Goal: Task Accomplishment & Management: Manage account settings

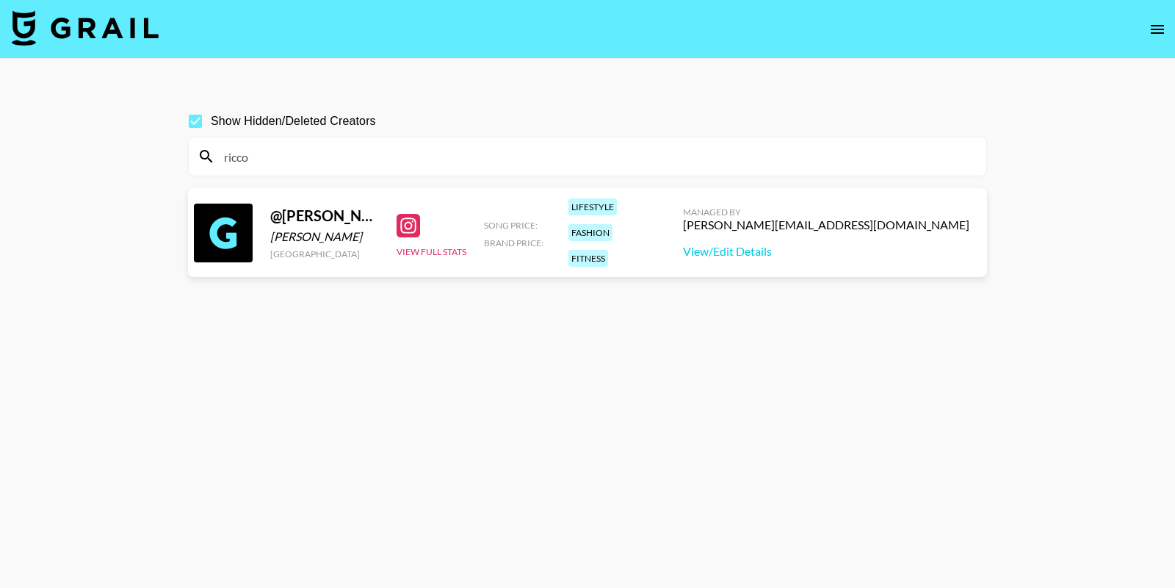
click at [1142, 32] on nav at bounding box center [587, 29] width 1175 height 59
click at [1147, 33] on button "open drawer" at bounding box center [1157, 29] width 29 height 29
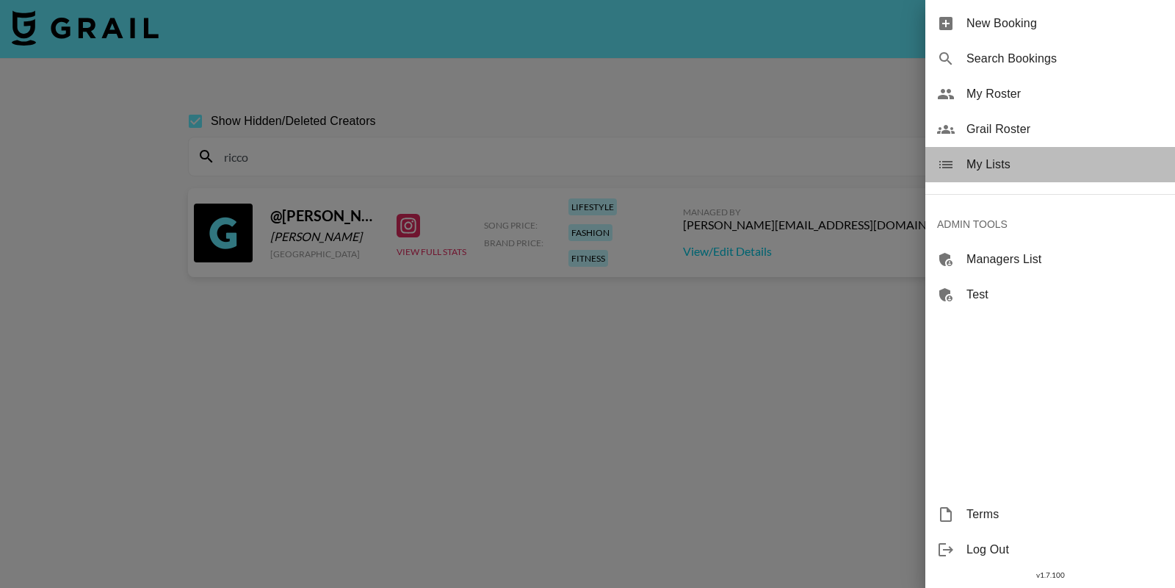
click at [1014, 181] on div "My Lists" at bounding box center [1051, 164] width 250 height 35
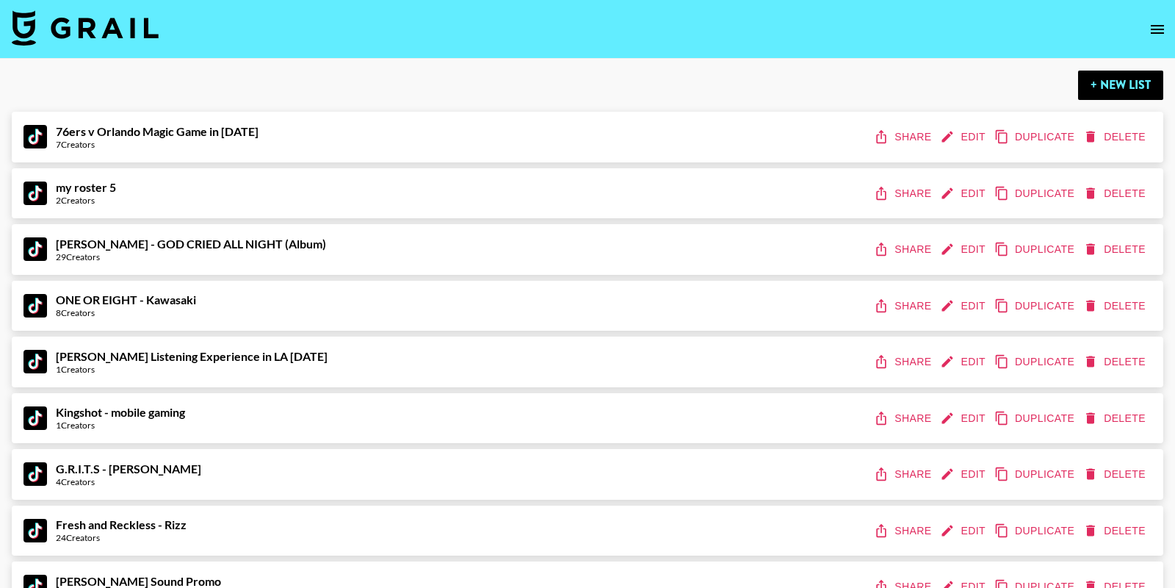
scroll to position [17985, 0]
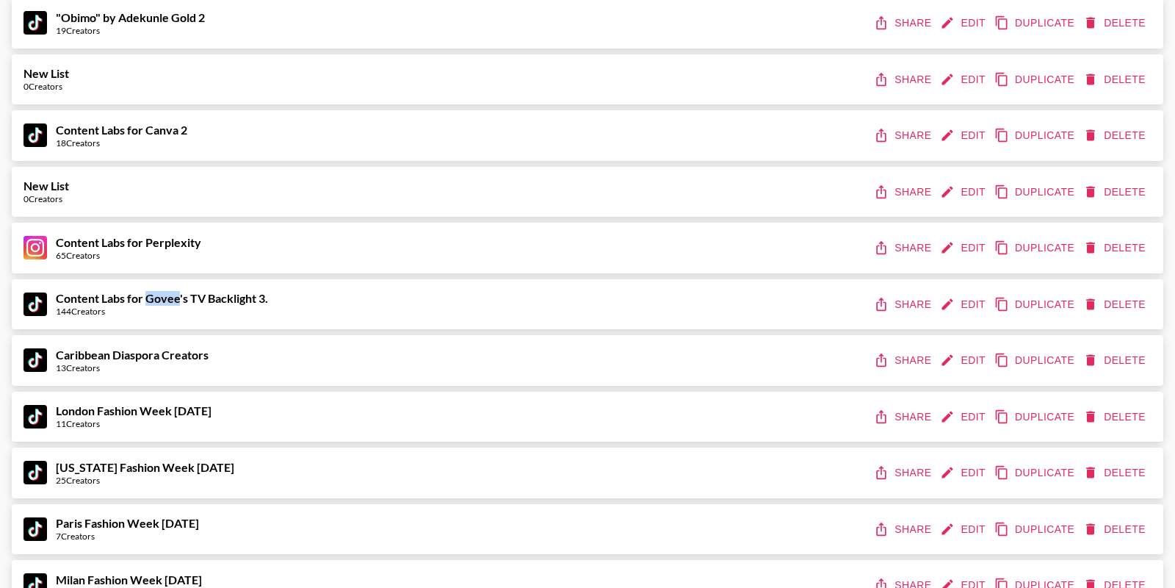
click at [967, 301] on button "Edit" at bounding box center [964, 304] width 54 height 27
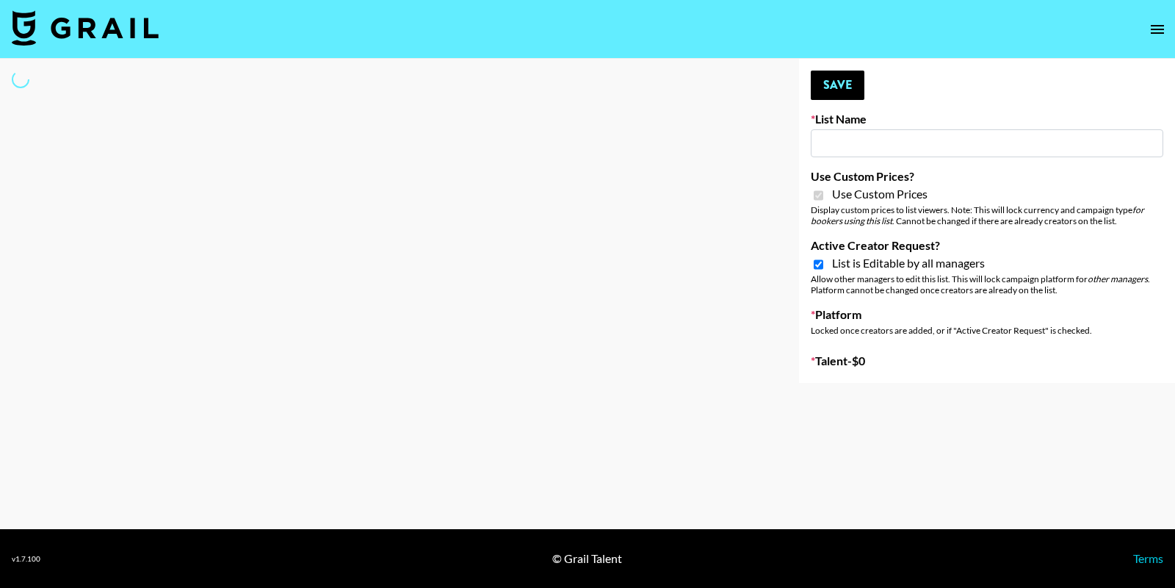
select select "Brand"
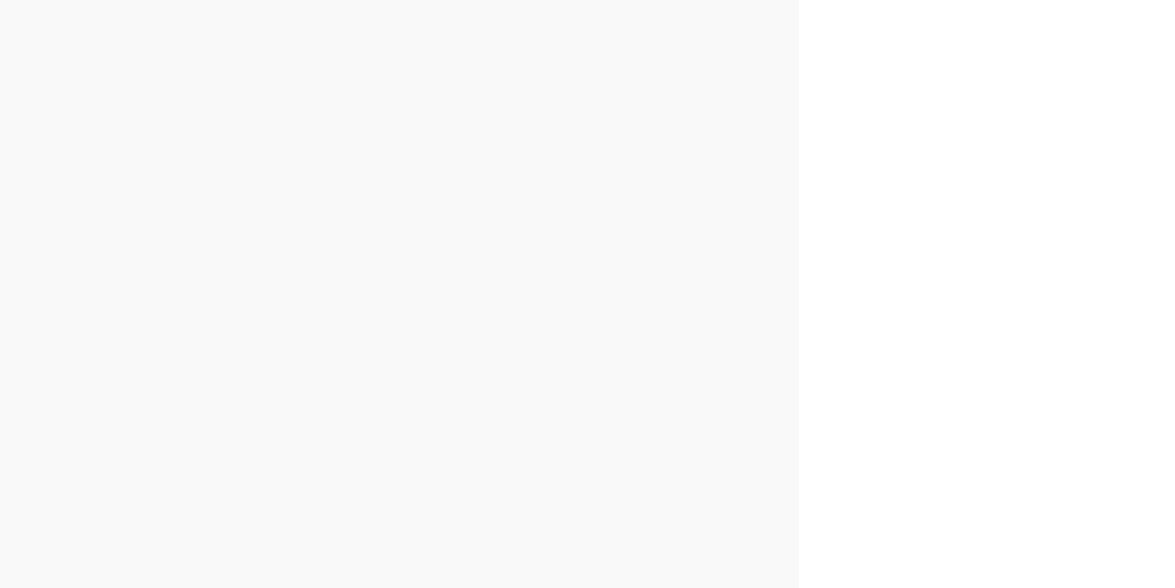
type input "Content Labs for Govee's TV Backlight 3."
checkbox input "true"
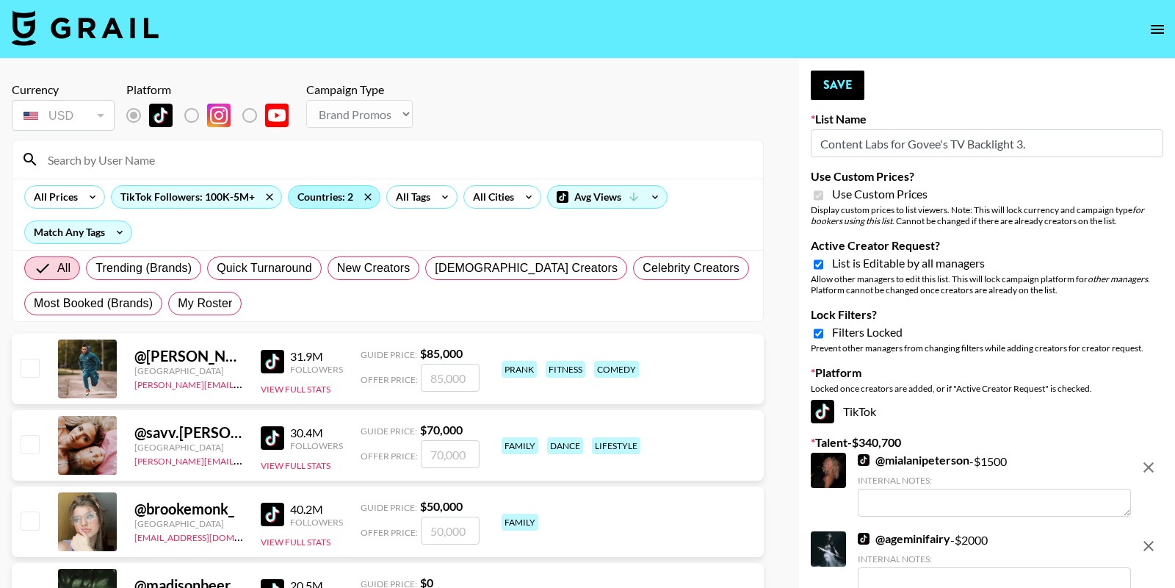
click at [317, 198] on div "Countries: 2" at bounding box center [334, 197] width 91 height 22
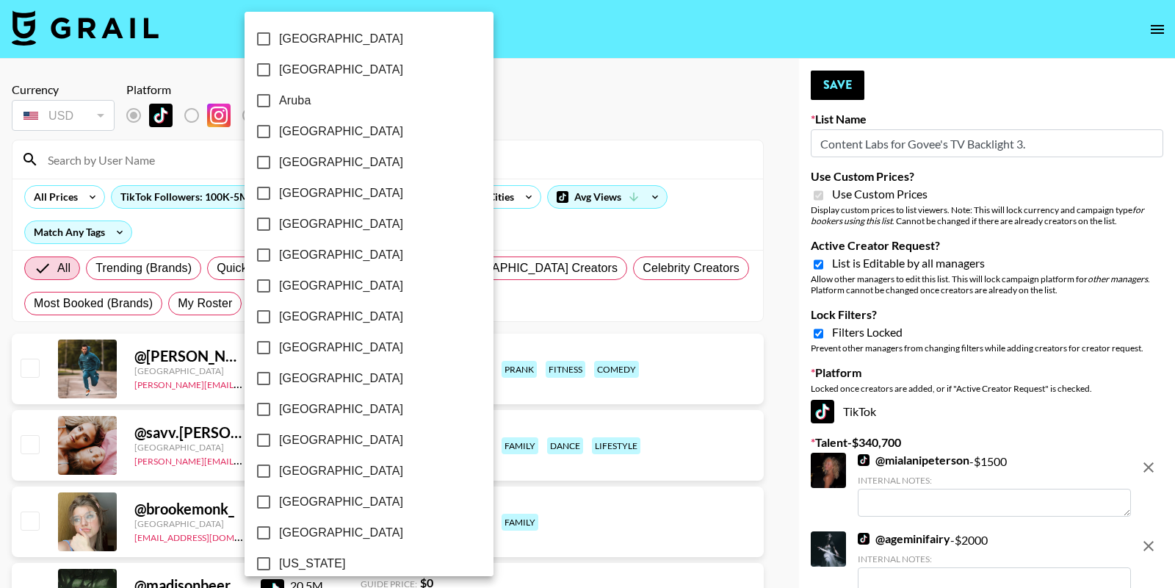
scroll to position [1125, 0]
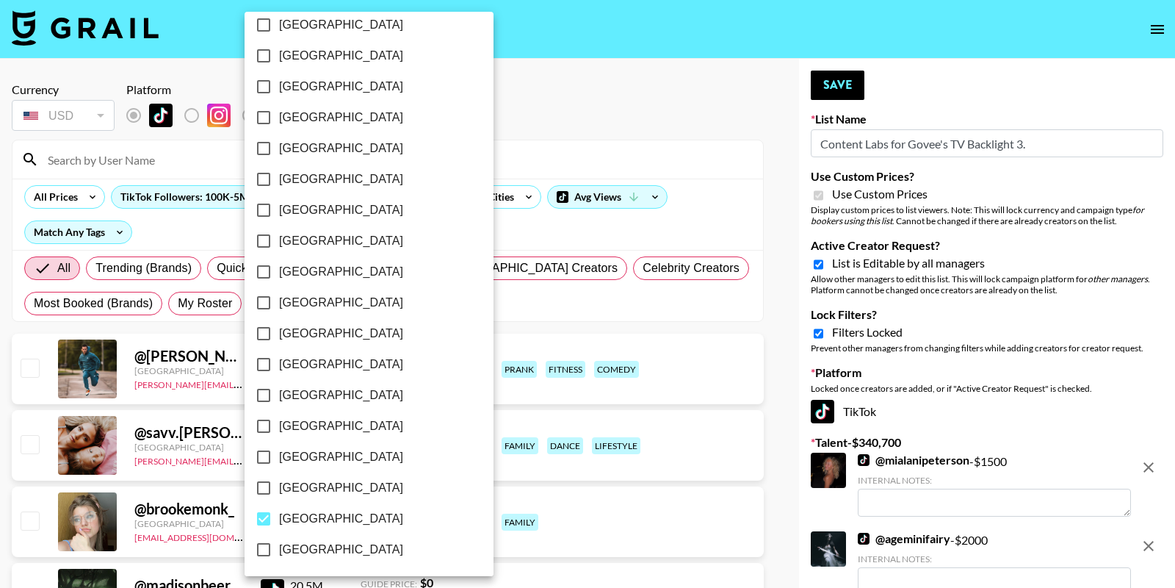
click at [293, 517] on span "[GEOGRAPHIC_DATA]" at bounding box center [341, 519] width 124 height 18
click at [279, 517] on input "[GEOGRAPHIC_DATA]" at bounding box center [263, 518] width 31 height 31
checkbox input "false"
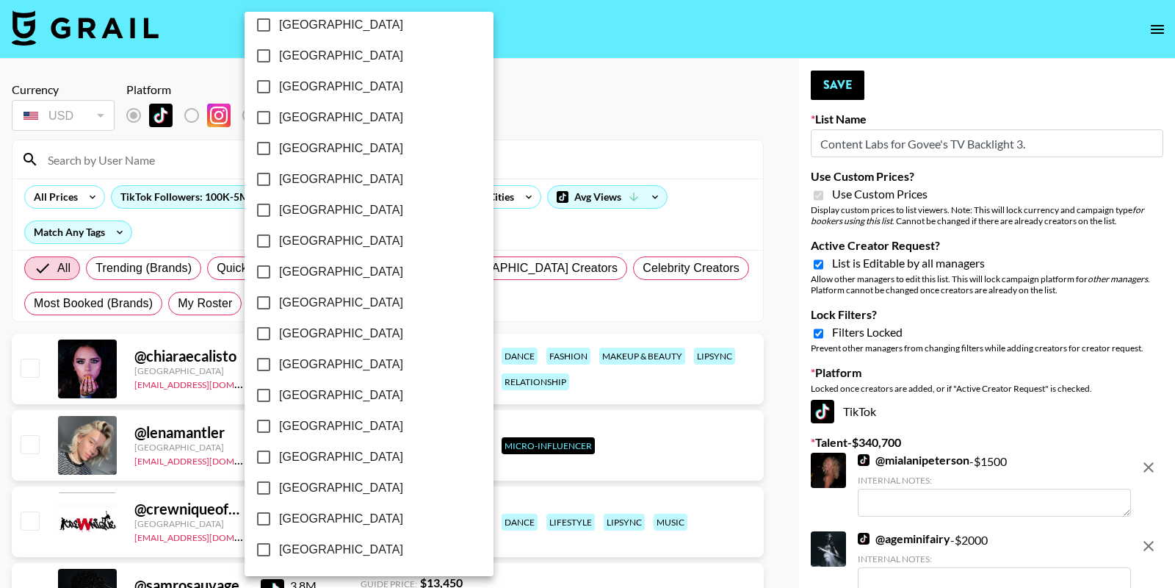
click at [551, 148] on div at bounding box center [587, 294] width 1175 height 588
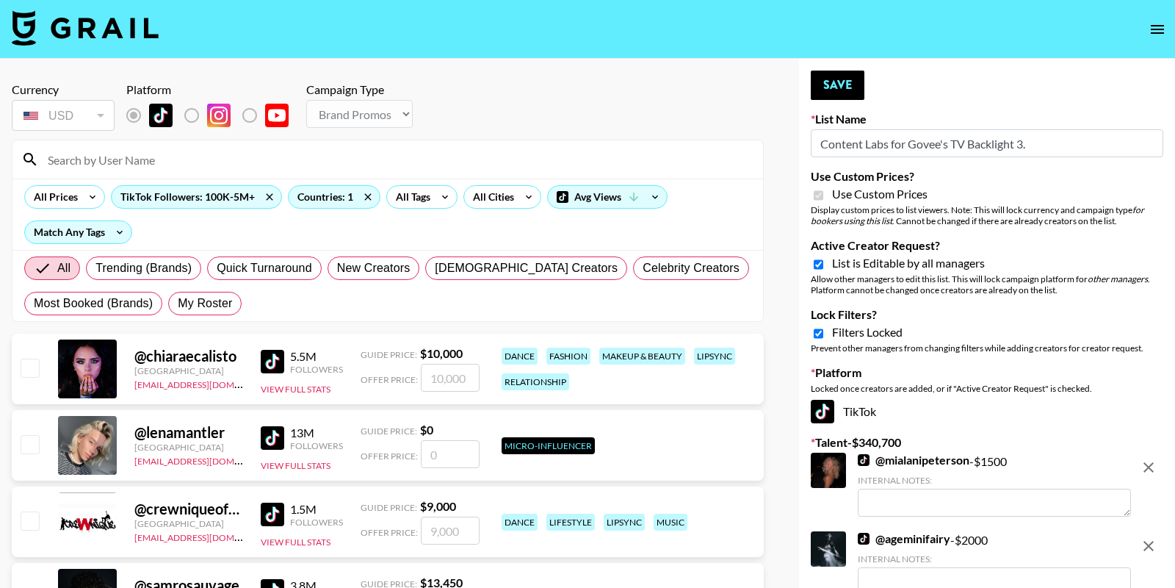
click at [846, 79] on button "Save" at bounding box center [838, 85] width 54 height 29
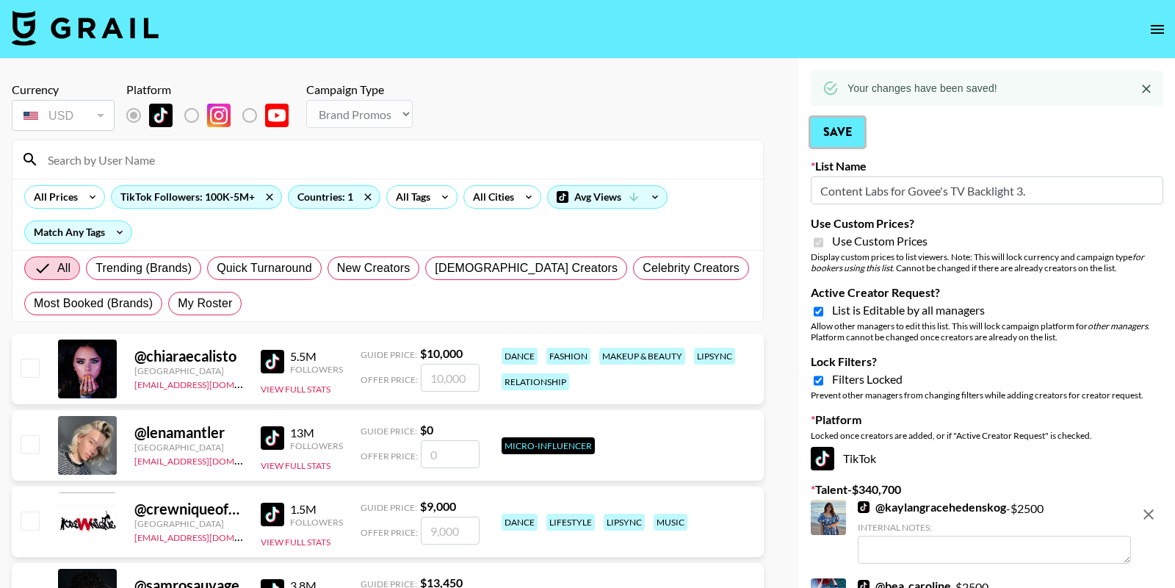
click at [829, 138] on button "Save" at bounding box center [838, 132] width 54 height 29
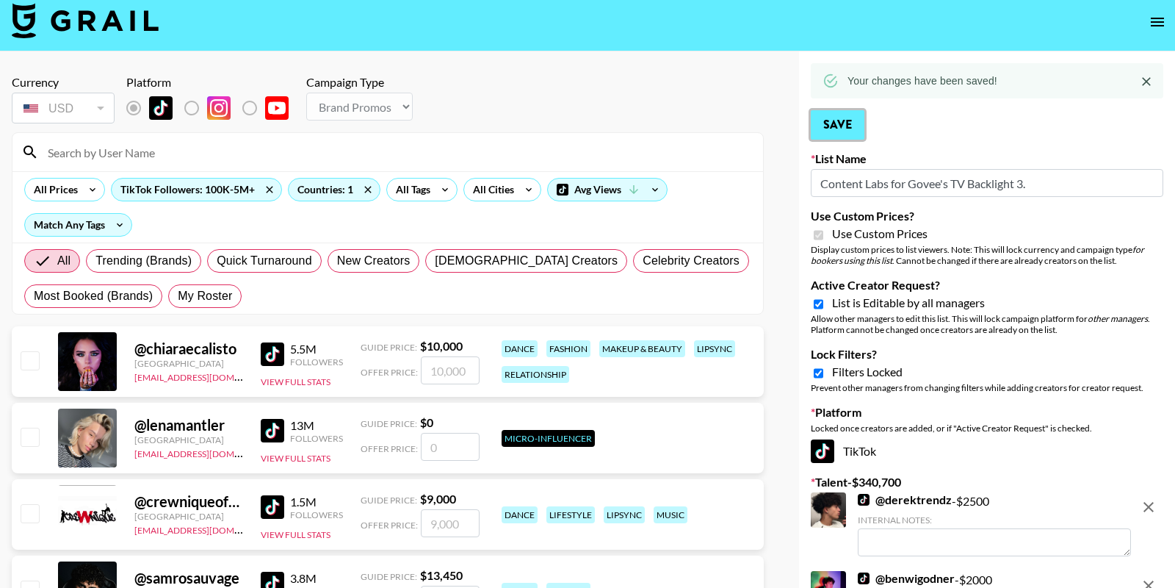
scroll to position [9, 0]
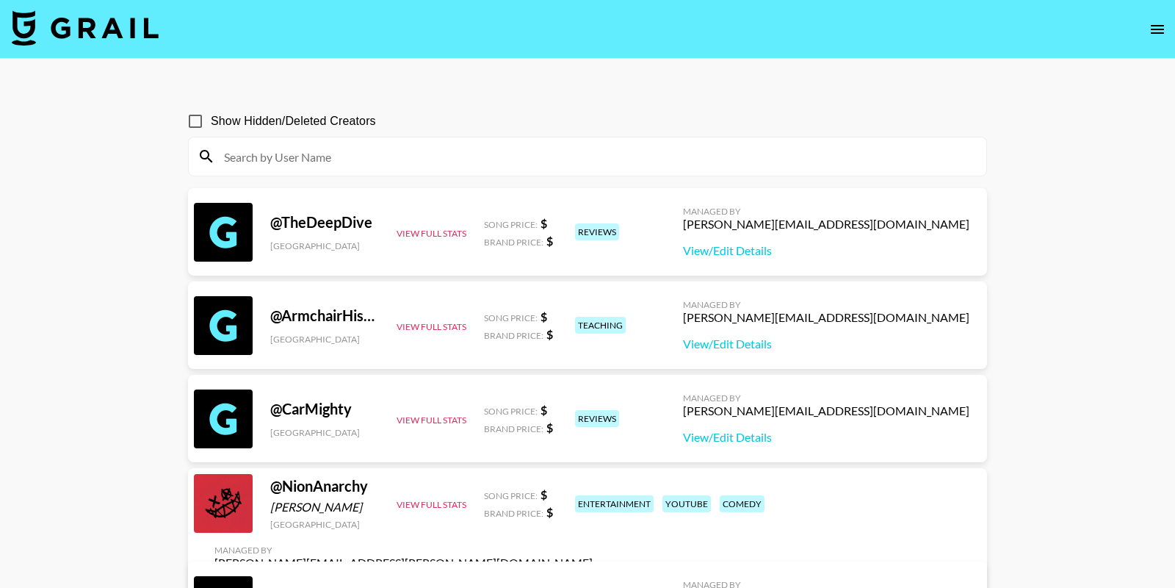
click at [653, 148] on input at bounding box center [596, 157] width 763 height 24
paste input "ellegibsonn"
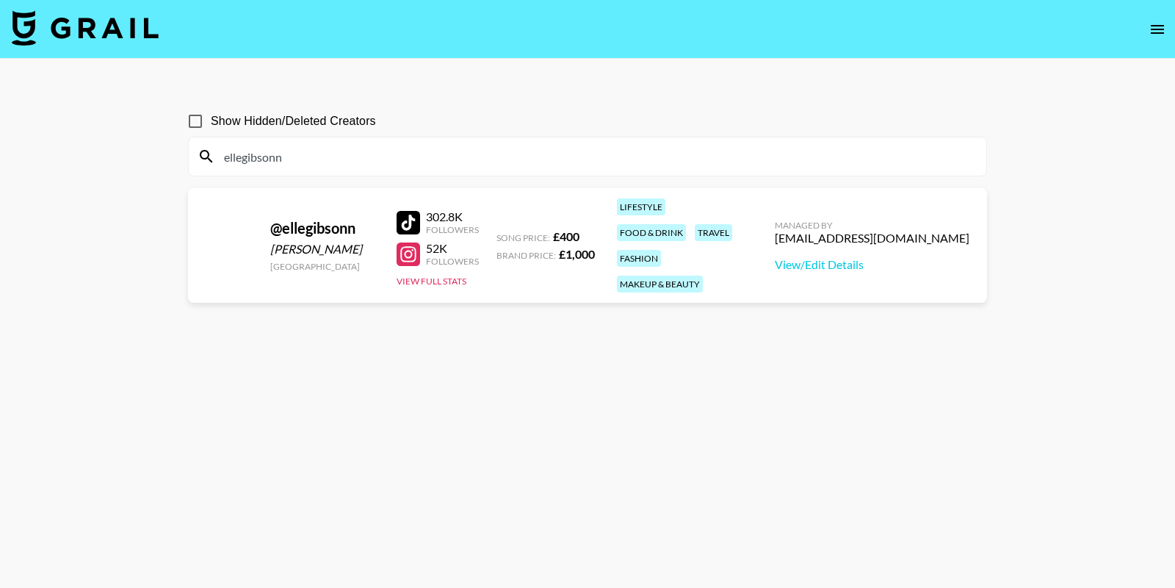
type input "ellegibsonn"
